Goal: Transaction & Acquisition: Purchase product/service

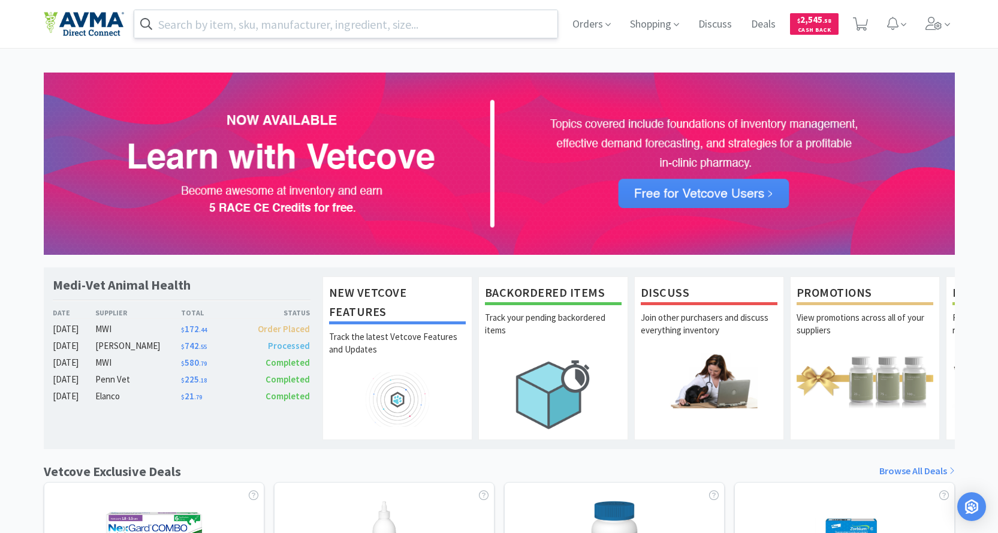
click at [275, 25] on input "text" at bounding box center [346, 24] width 424 height 28
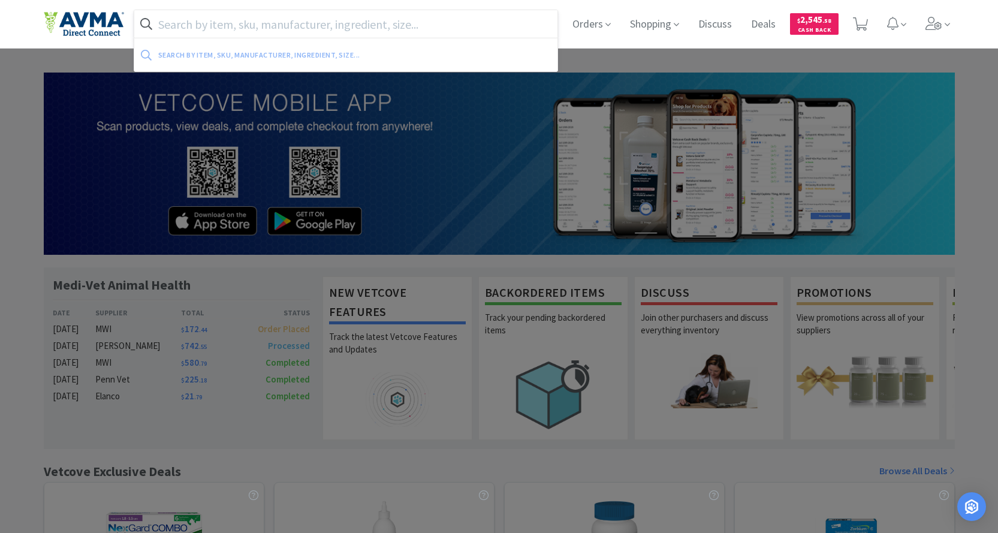
paste input "048196"
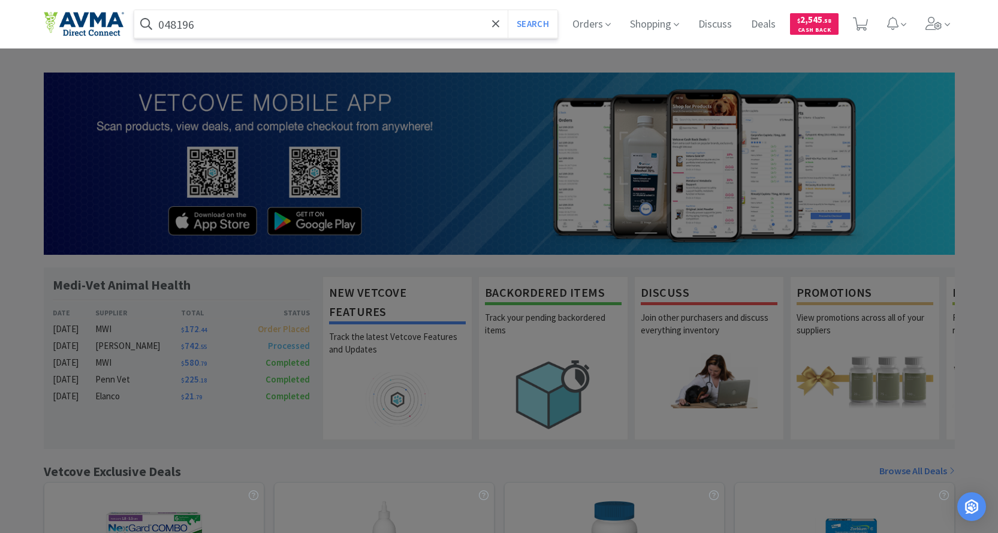
type input "048196"
click at [508, 10] on button "Search" at bounding box center [533, 24] width 50 height 28
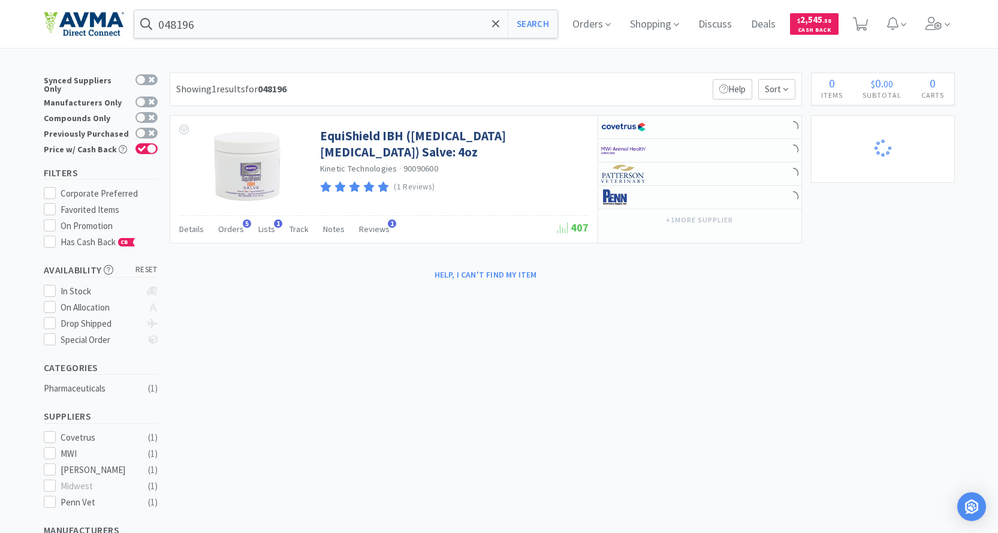
select select "1"
select select "10"
select select "2"
select select "3"
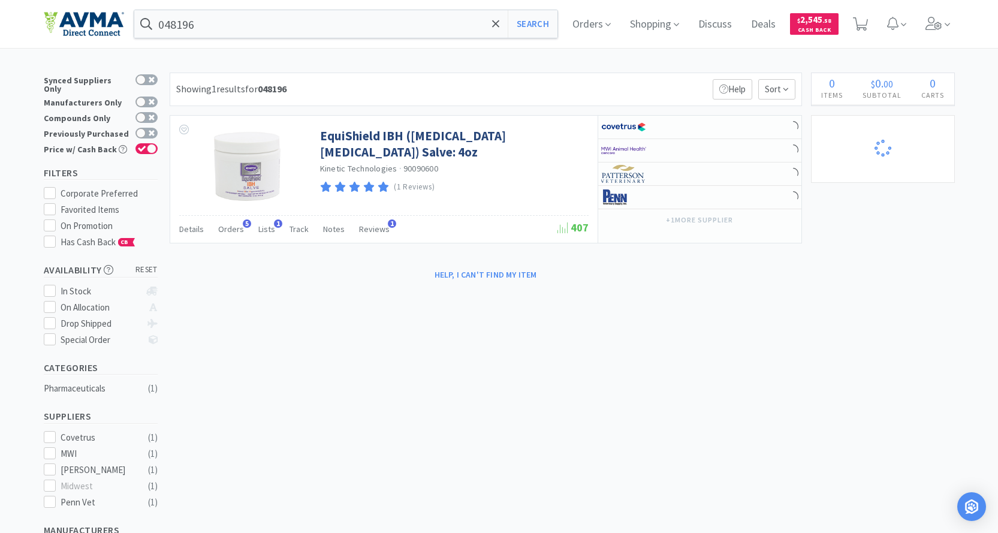
select select "1"
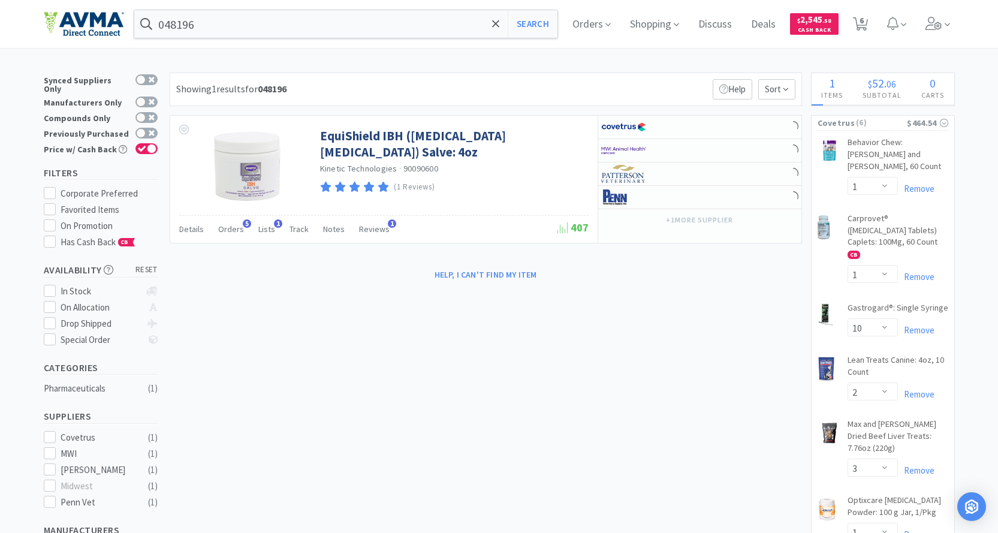
select select "2"
select select "1"
